Goal: Transaction & Acquisition: Purchase product/service

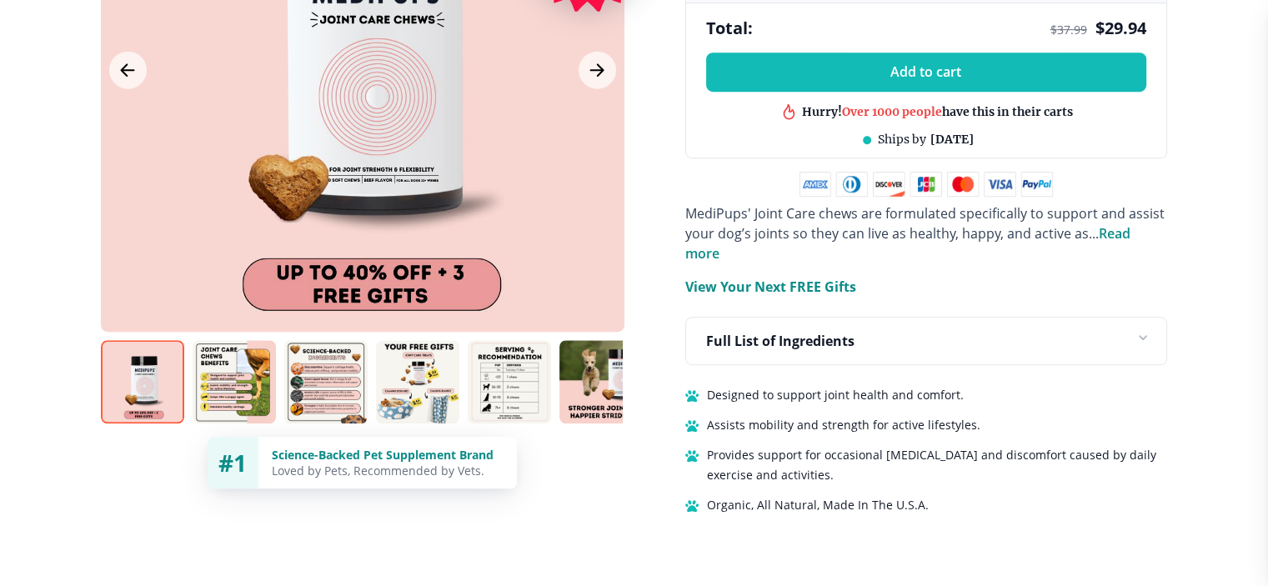
scroll to position [1001, 0]
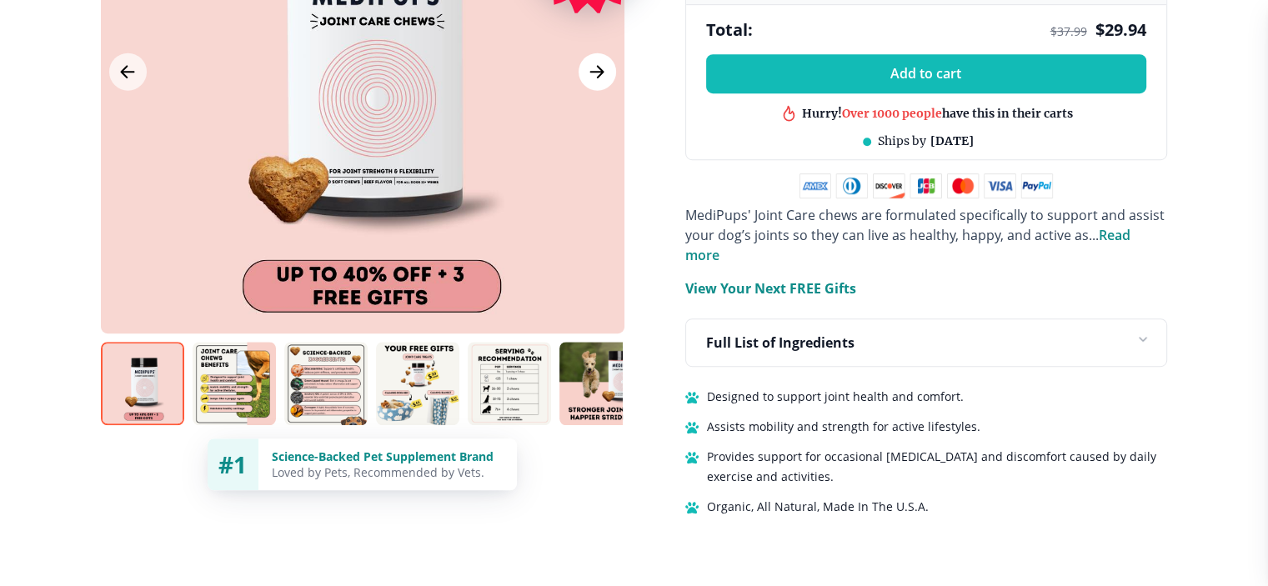
click at [596, 63] on button "Next Image" at bounding box center [598, 72] width 38 height 38
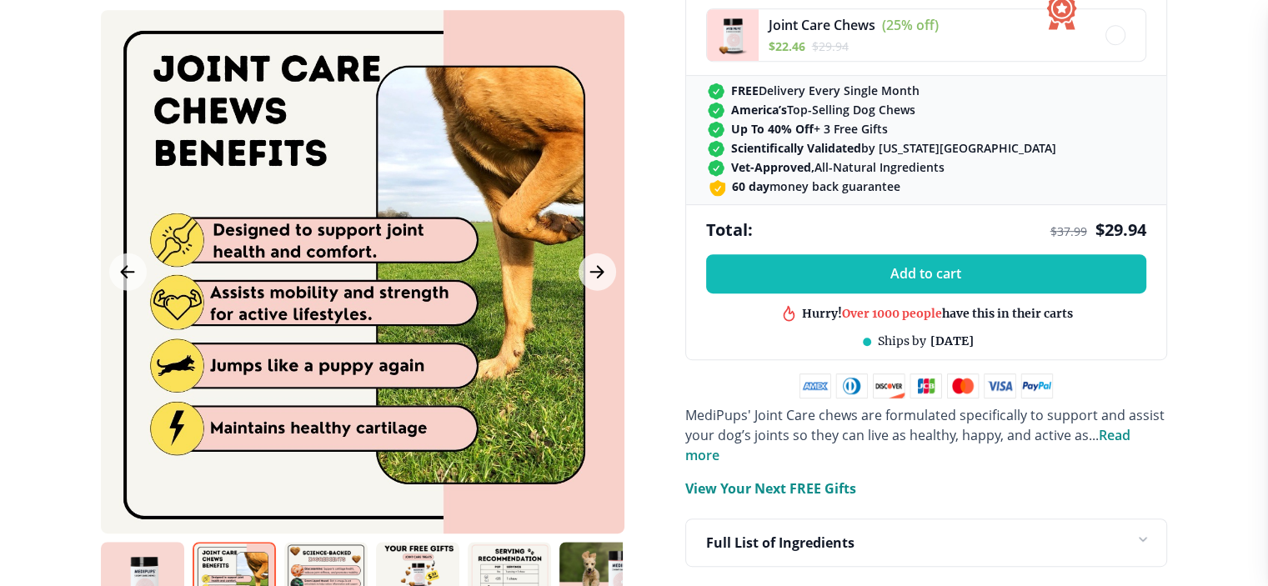
scroll to position [751, 0]
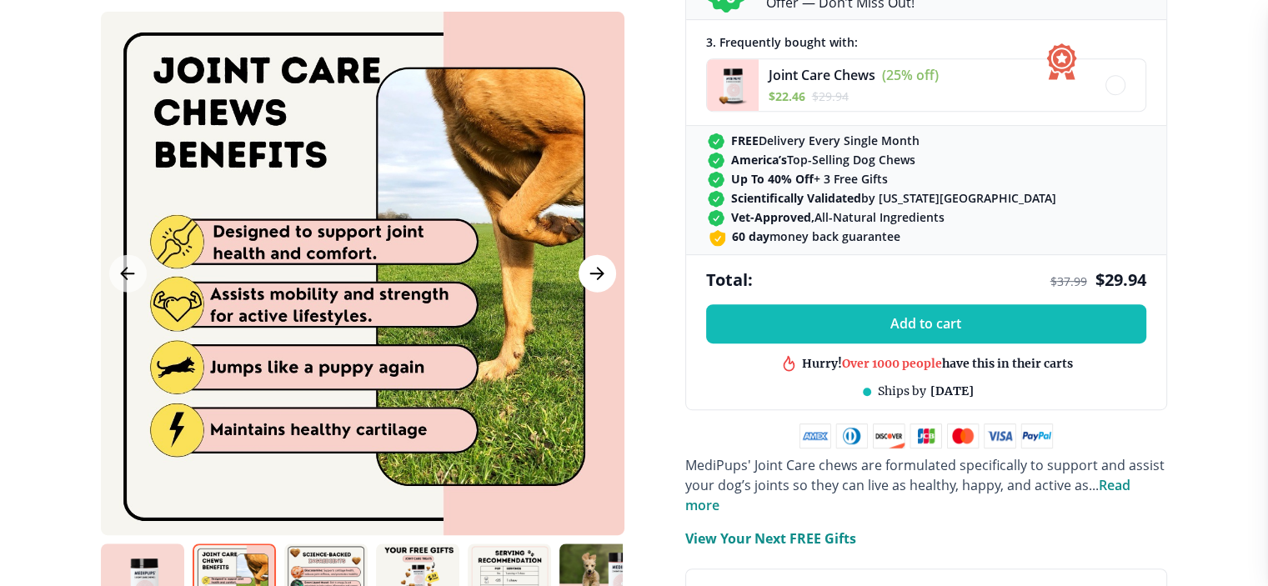
click at [595, 274] on icon "Next Image" at bounding box center [597, 274] width 13 height 12
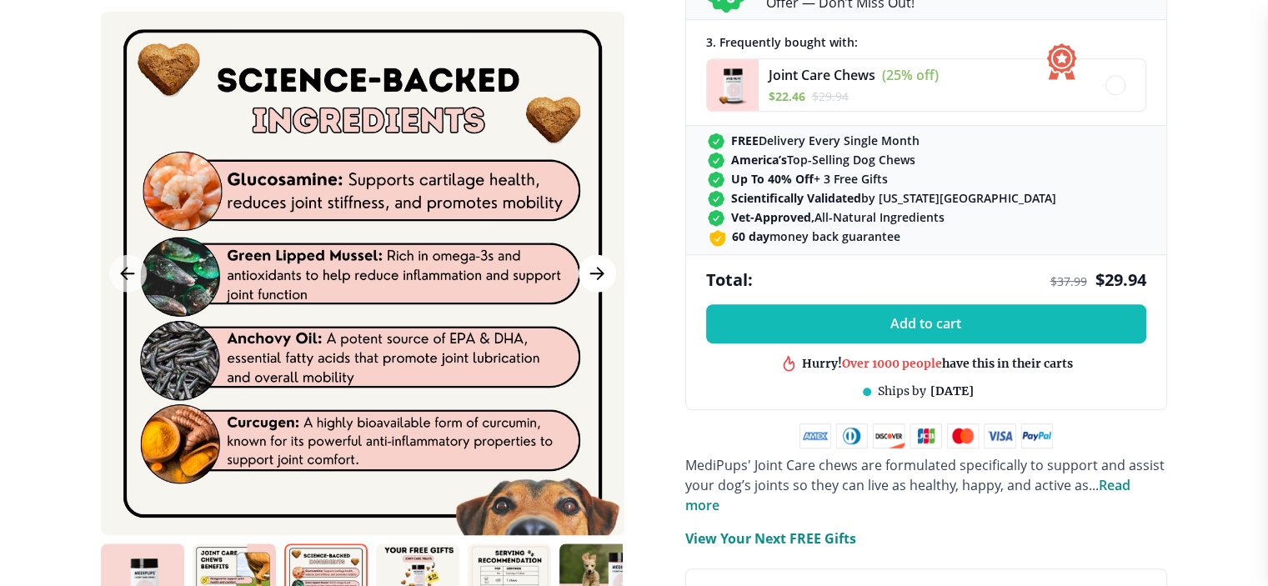
click at [595, 274] on icon "Next Image" at bounding box center [597, 274] width 13 height 12
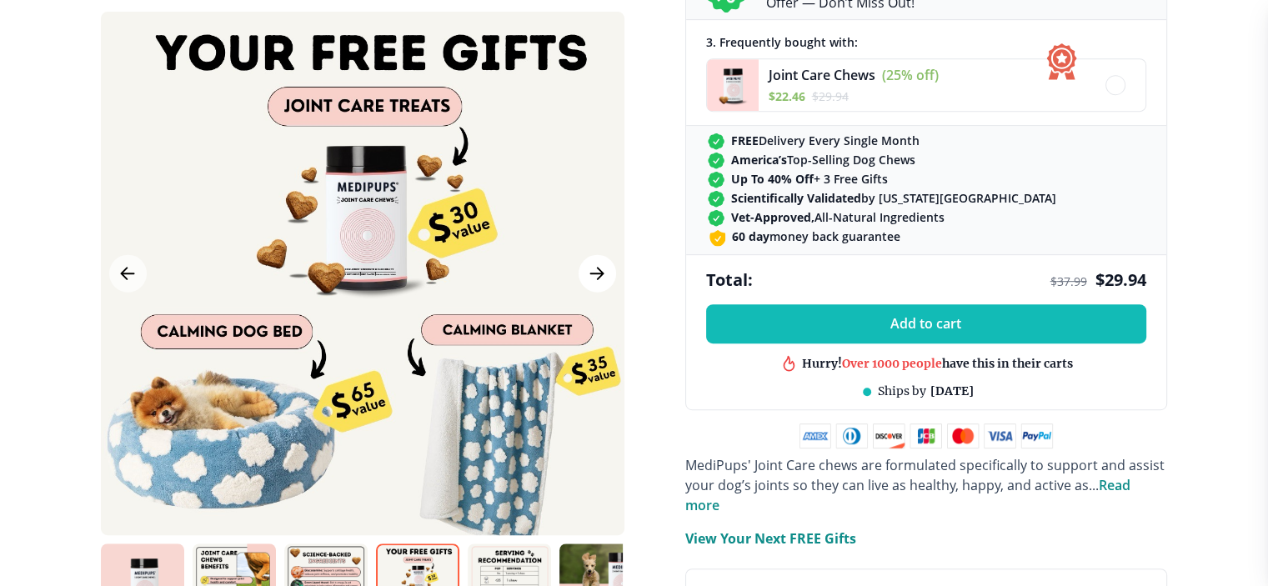
click at [595, 274] on icon "Next Image" at bounding box center [597, 274] width 13 height 12
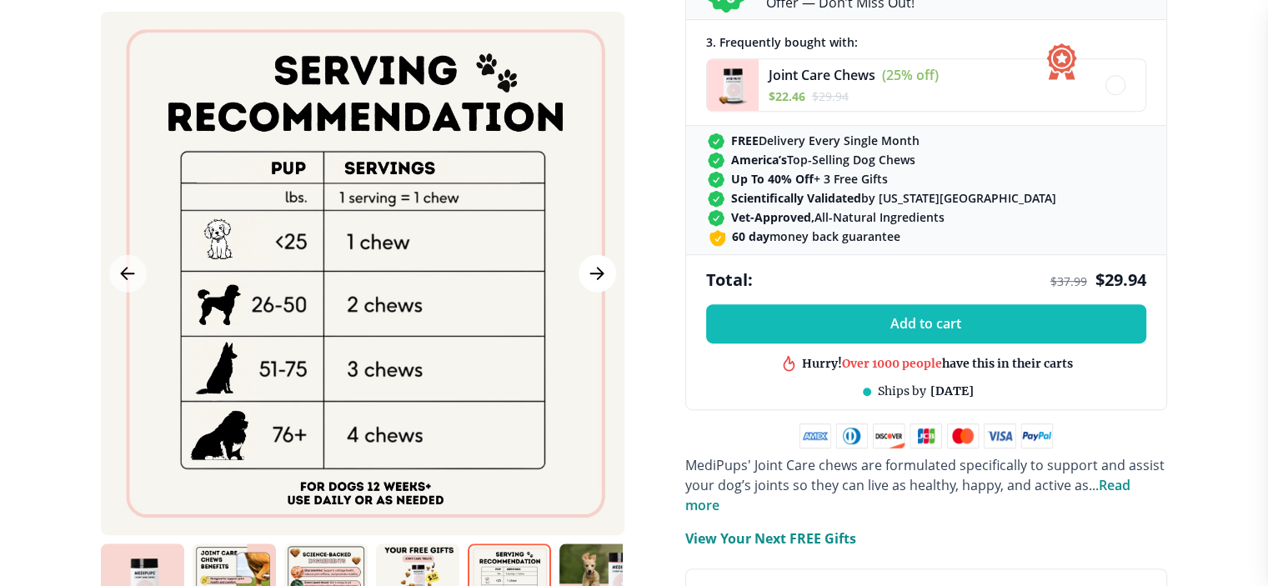
click at [595, 274] on icon "Next Image" at bounding box center [597, 274] width 13 height 12
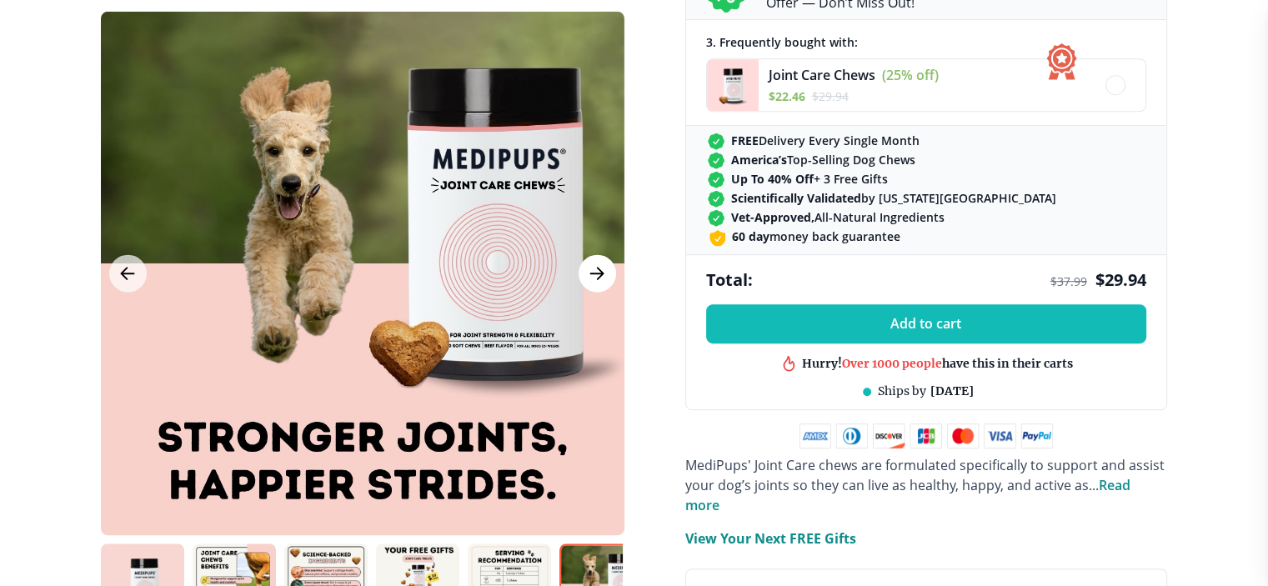
click at [595, 274] on icon "Next Image" at bounding box center [597, 274] width 13 height 12
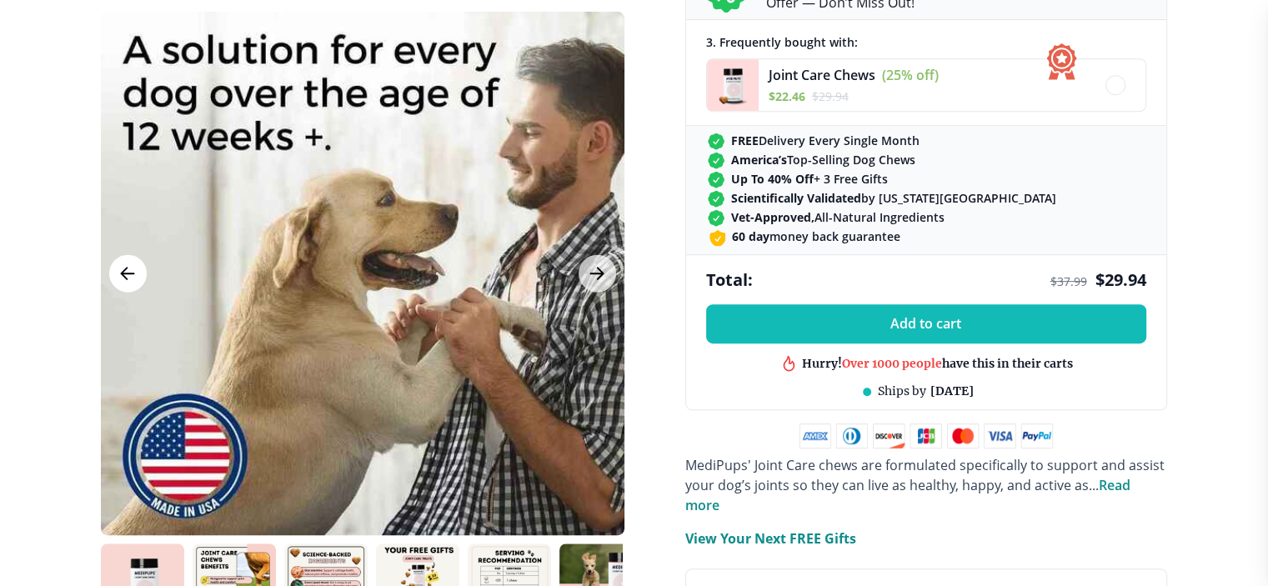
click at [138, 271] on button "Previous Image" at bounding box center [128, 274] width 38 height 38
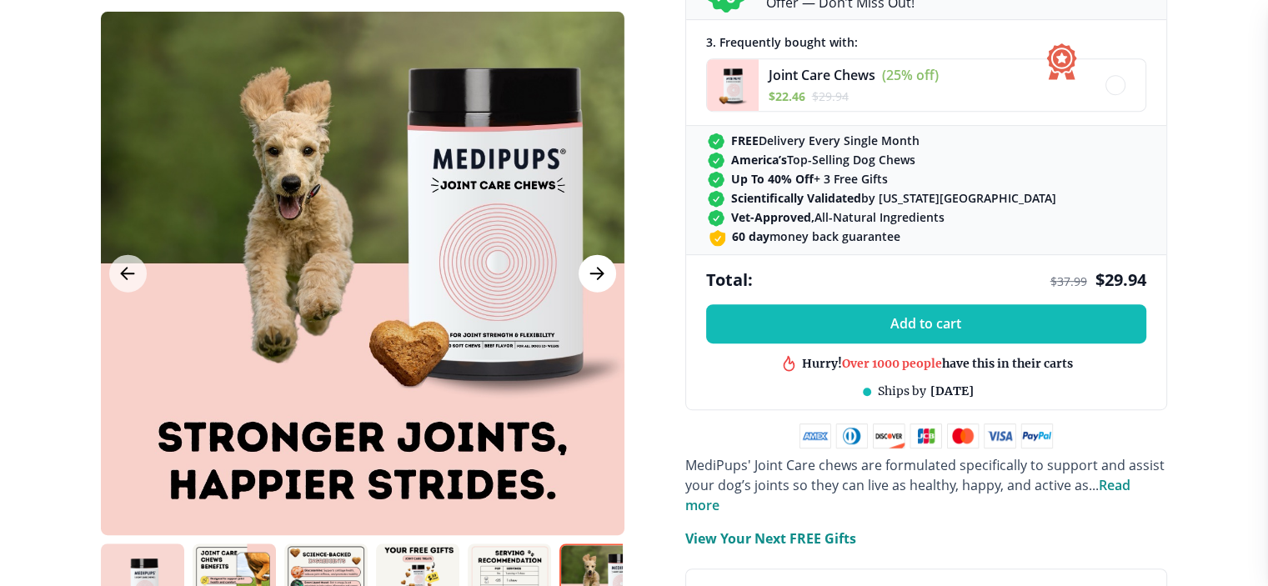
click at [595, 278] on icon "Next Image" at bounding box center [597, 274] width 20 height 21
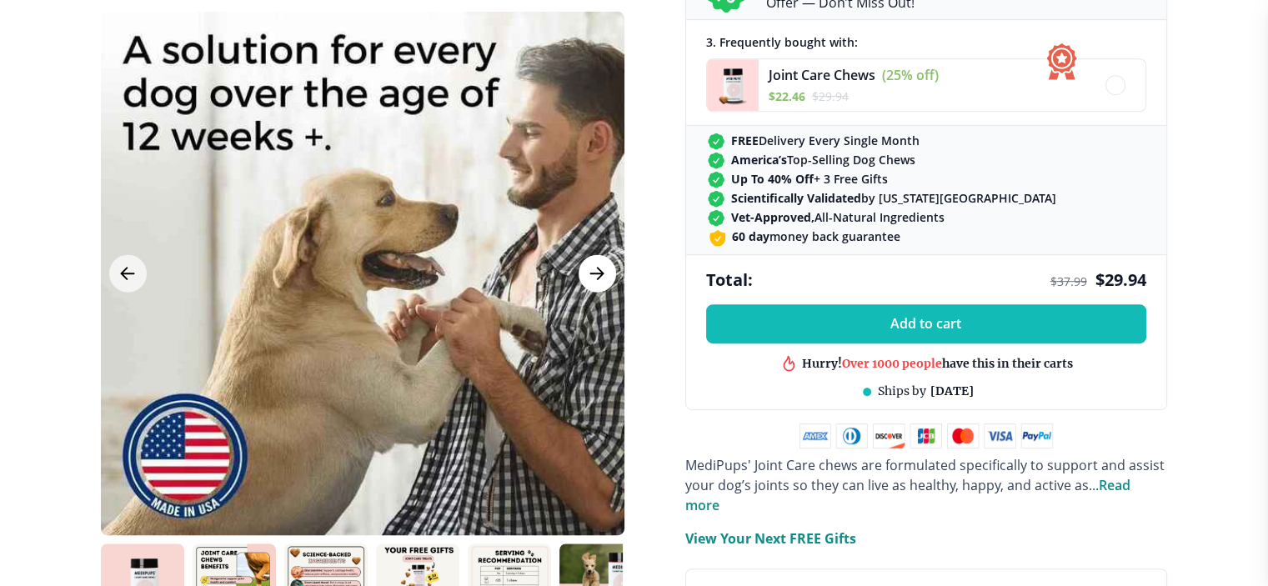
click at [595, 278] on icon "Next Image" at bounding box center [597, 274] width 20 height 21
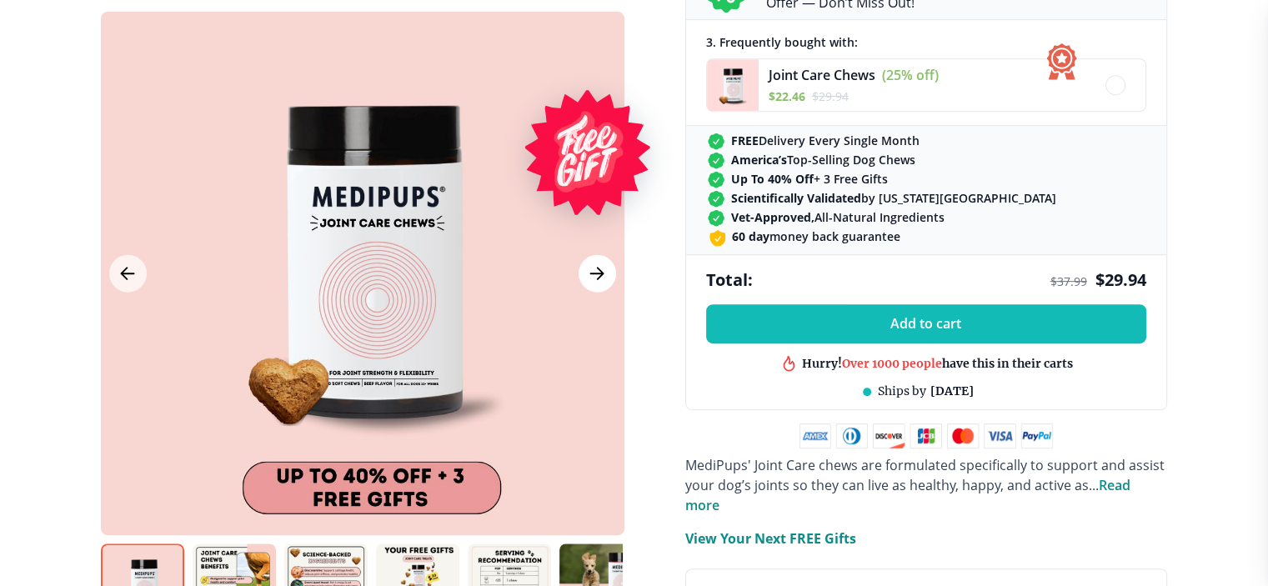
click at [595, 278] on icon "Next Image" at bounding box center [597, 274] width 20 height 21
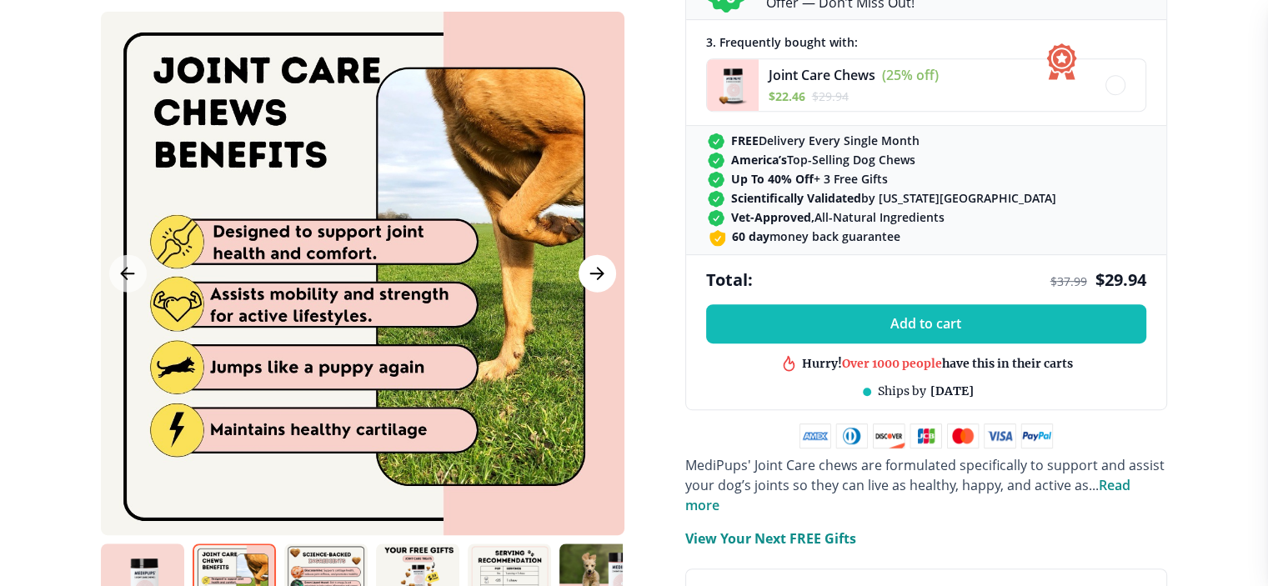
click at [595, 278] on icon "Next Image" at bounding box center [597, 274] width 20 height 21
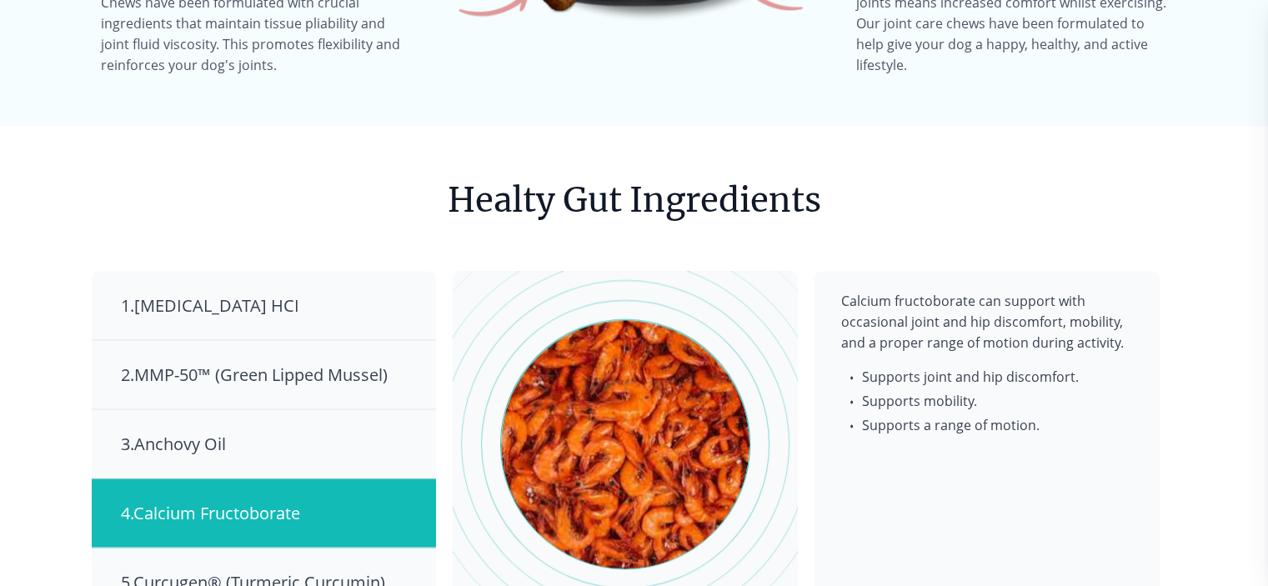
scroll to position [2418, 0]
